Goal: Find specific page/section: Find specific page/section

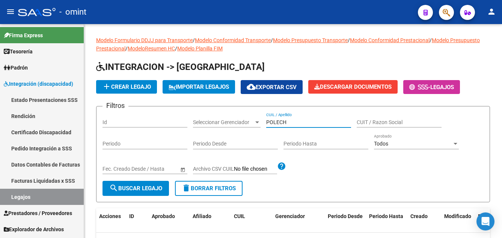
click at [53, 131] on link "Certificado Discapacidad" at bounding box center [42, 132] width 84 height 16
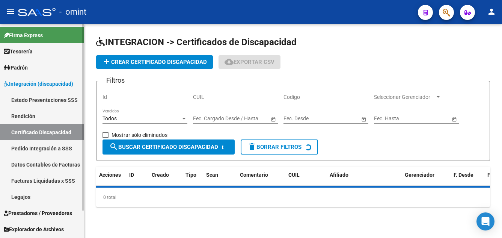
click at [29, 195] on link "Legajos" at bounding box center [42, 197] width 84 height 16
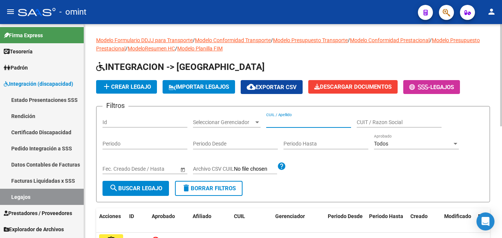
paste input "[PERSON_NAME]"
type input "[PERSON_NAME]"
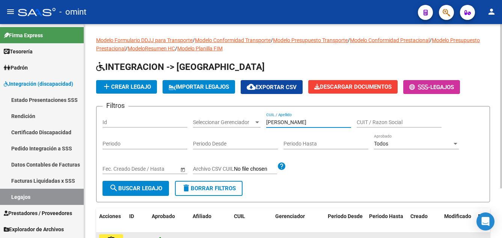
scroll to position [65, 0]
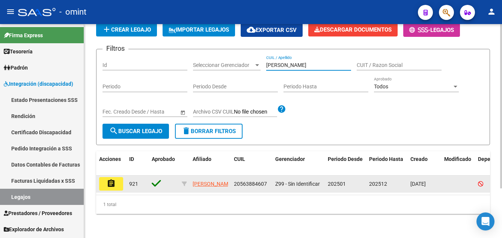
click at [108, 179] on mat-icon "assignment" at bounding box center [111, 183] width 9 height 9
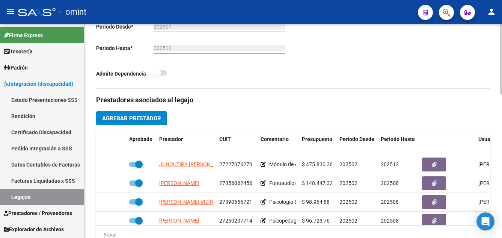
scroll to position [263, 0]
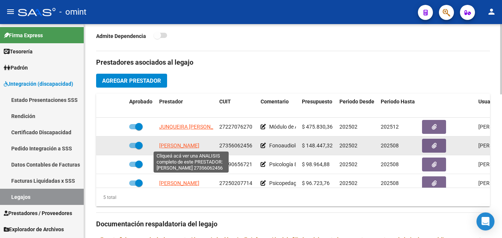
click at [200, 146] on span "[PERSON_NAME]" at bounding box center [179, 145] width 40 height 6
type textarea "27356062456"
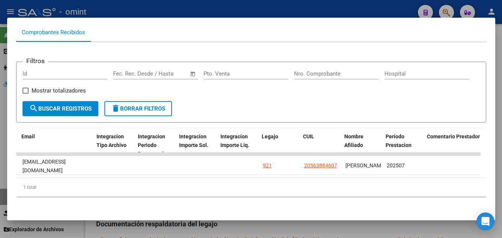
scroll to position [0, 945]
